Goal: Transaction & Acquisition: Register for event/course

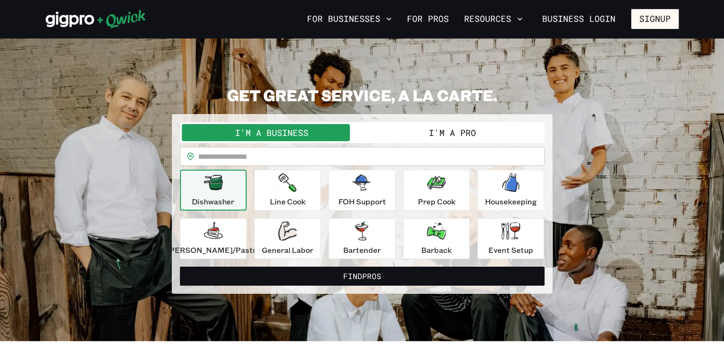
click at [642, 18] on button "Signup" at bounding box center [655, 19] width 48 height 20
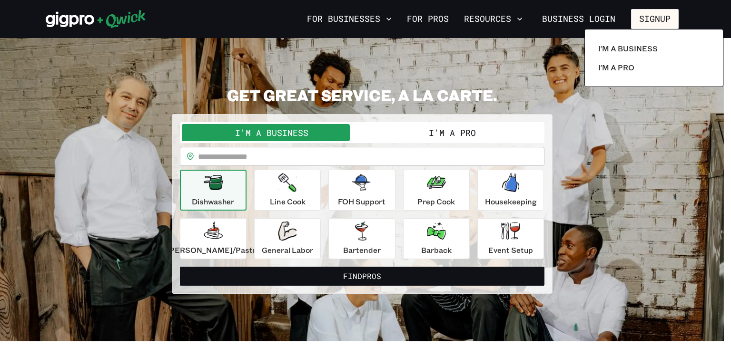
click at [626, 70] on p "I'm a Pro" at bounding box center [616, 67] width 36 height 11
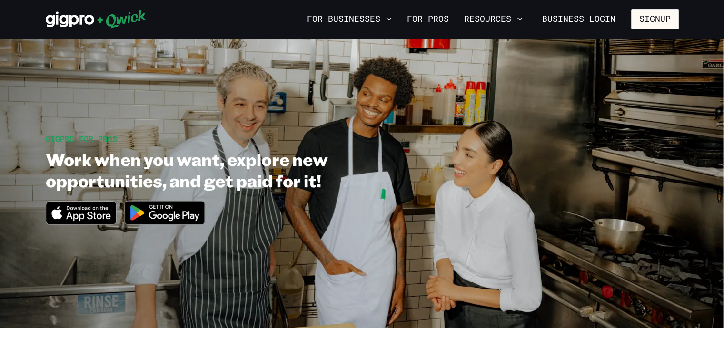
click at [653, 12] on button "Signup" at bounding box center [655, 19] width 48 height 20
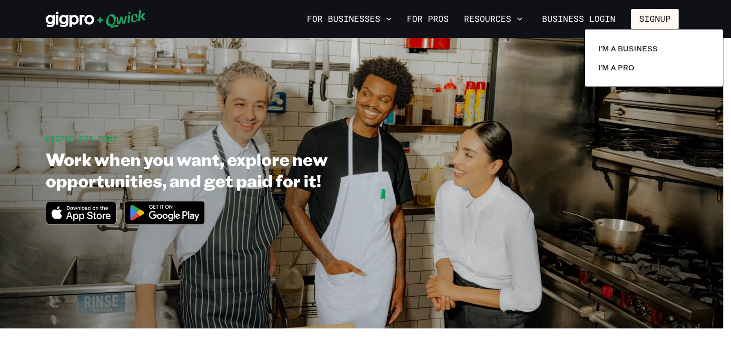
click at [618, 69] on p "I'm a Pro" at bounding box center [616, 67] width 36 height 11
click at [603, 63] on p "I'm a Pro" at bounding box center [616, 67] width 36 height 11
click at [617, 64] on p "I'm a Pro" at bounding box center [616, 67] width 36 height 11
click at [279, 183] on div at bounding box center [365, 173] width 731 height 347
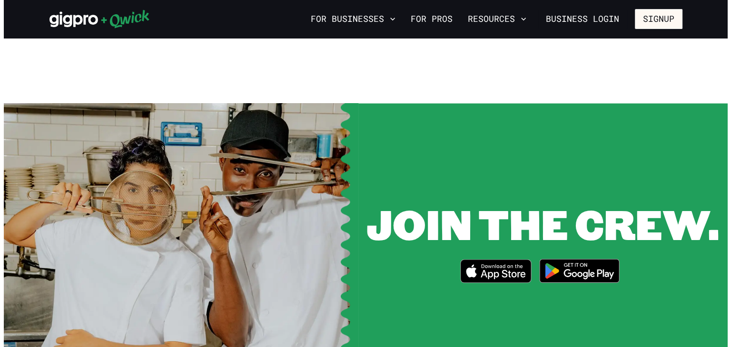
scroll to position [1153, 0]
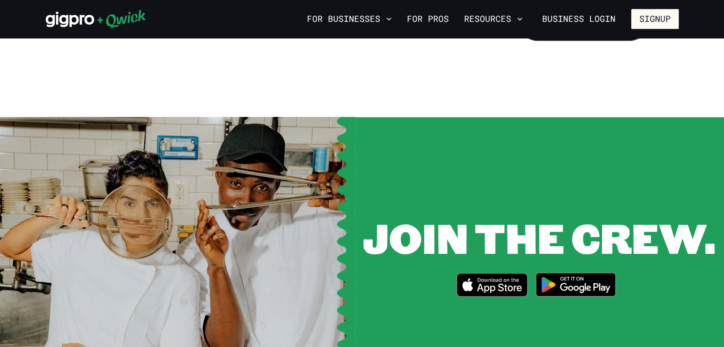
click at [501, 278] on icon "Download on the App Store" at bounding box center [498, 280] width 41 height 4
click at [651, 23] on button "Signup" at bounding box center [655, 19] width 48 height 20
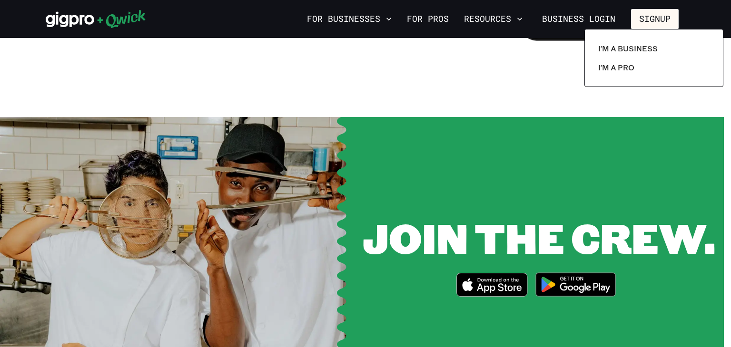
click at [622, 76] on link "I'm a Pro" at bounding box center [653, 67] width 119 height 19
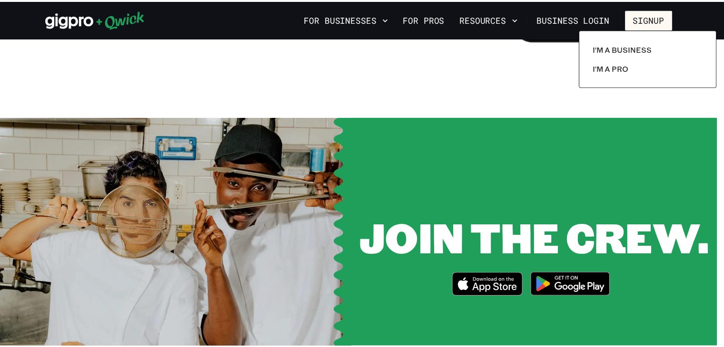
scroll to position [0, 0]
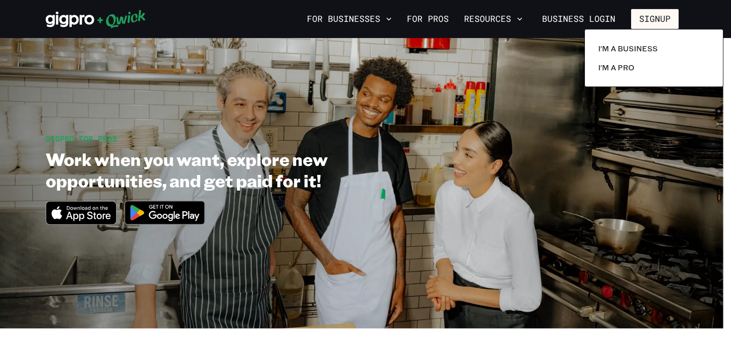
click at [611, 67] on p "I'm a Pro" at bounding box center [616, 67] width 36 height 11
click at [640, 48] on p "I'm a Business" at bounding box center [627, 48] width 59 height 11
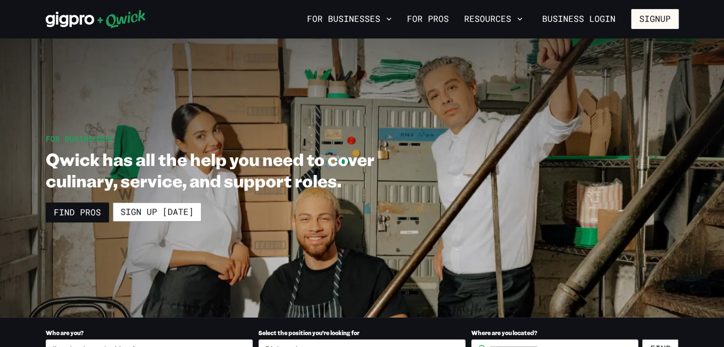
click at [653, 21] on button "Signup" at bounding box center [655, 19] width 48 height 20
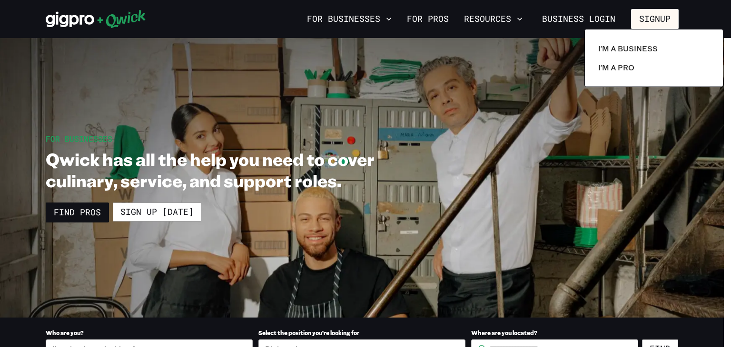
click at [630, 70] on p "I'm a Pro" at bounding box center [616, 67] width 36 height 11
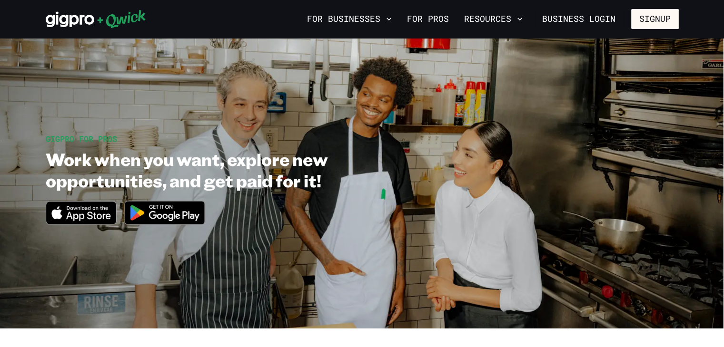
click at [652, 30] on div "For Businesses For Pros Resources Business Login Signup" at bounding box center [362, 19] width 724 height 38
click at [648, 23] on button "Signup" at bounding box center [655, 19] width 48 height 20
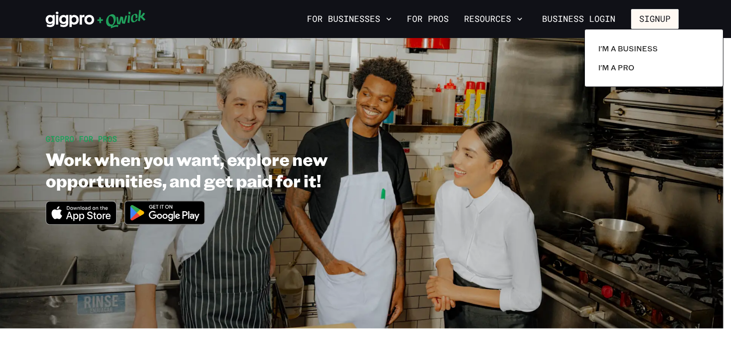
click at [635, 51] on p "I'm a Business" at bounding box center [627, 48] width 59 height 11
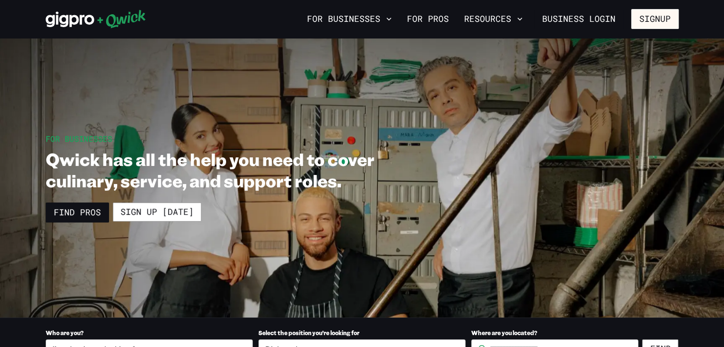
click at [658, 14] on button "Signup" at bounding box center [655, 19] width 48 height 20
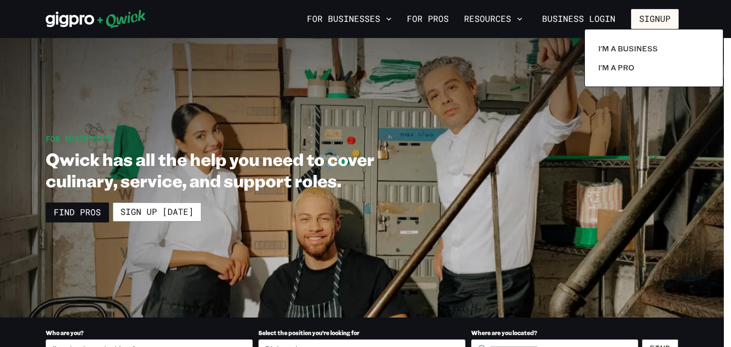
click at [159, 221] on div at bounding box center [365, 173] width 731 height 347
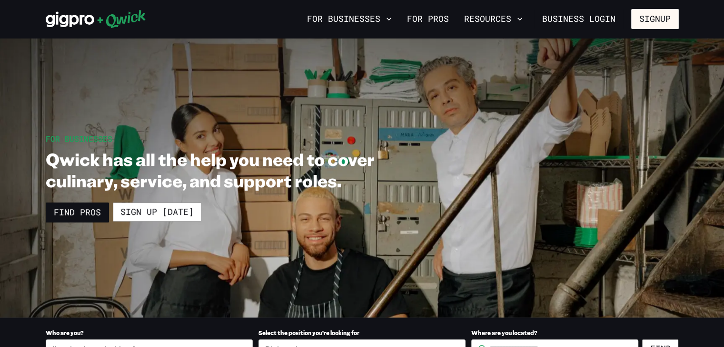
click at [158, 214] on link "Sign up [DATE]" at bounding box center [157, 212] width 89 height 19
click at [564, 20] on link "Business Login" at bounding box center [578, 19] width 89 height 20
